Goal: Communication & Community: Answer question/provide support

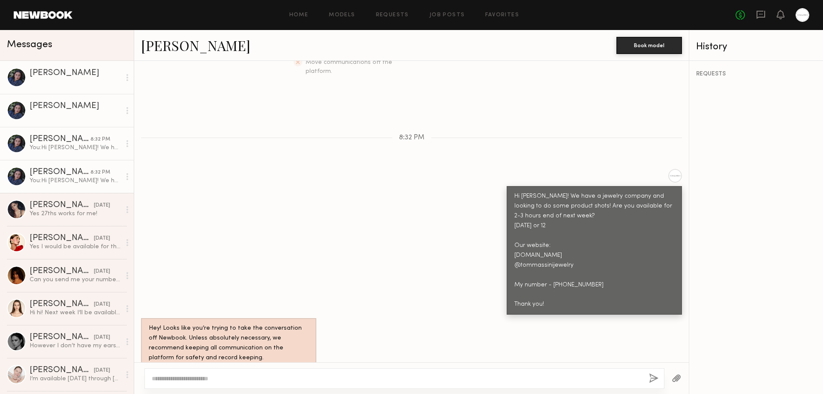
scroll to position [243, 0]
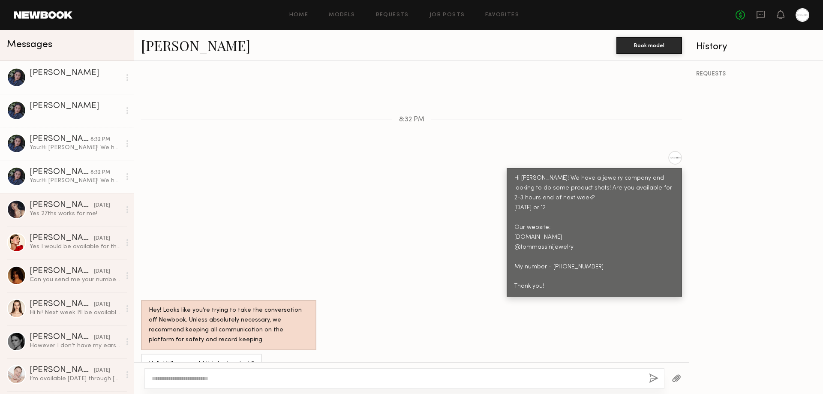
click at [295, 379] on textarea at bounding box center [397, 378] width 490 height 9
type textarea "*******"
click at [655, 377] on button "button" at bounding box center [653, 378] width 9 height 11
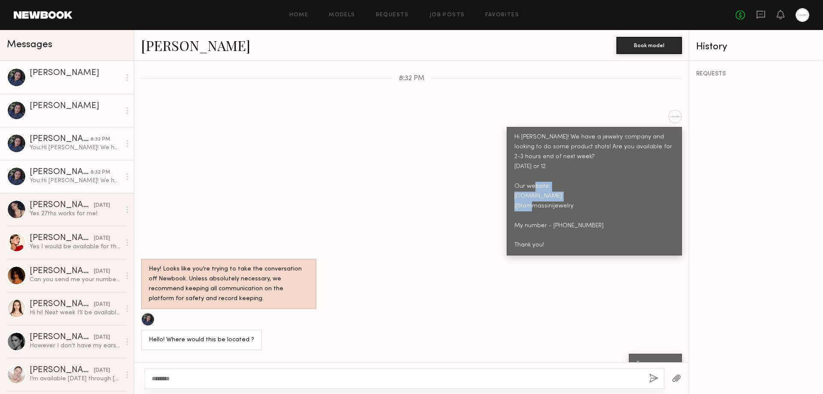
drag, startPoint x: 591, startPoint y: 177, endPoint x: 509, endPoint y: 176, distance: 82.7
click at [514, 176] on div "Hi [PERSON_NAME]! We have a jewelry company and looking to do some product shot…" at bounding box center [594, 191] width 160 height 118
copy div "[DOMAIN_NAME]"
